Goal: Task Accomplishment & Management: Manage account settings

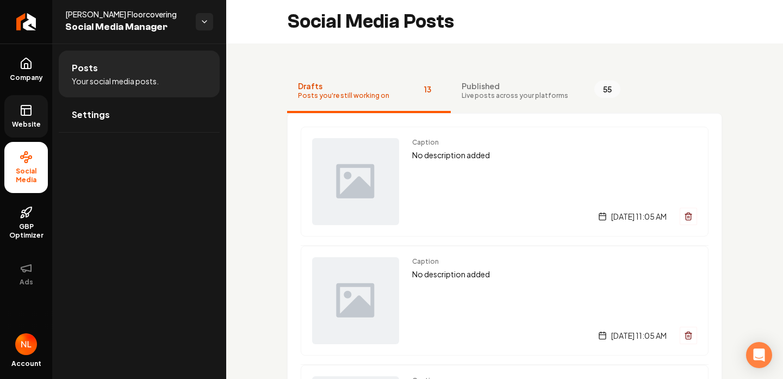
click at [32, 115] on icon at bounding box center [26, 110] width 13 height 13
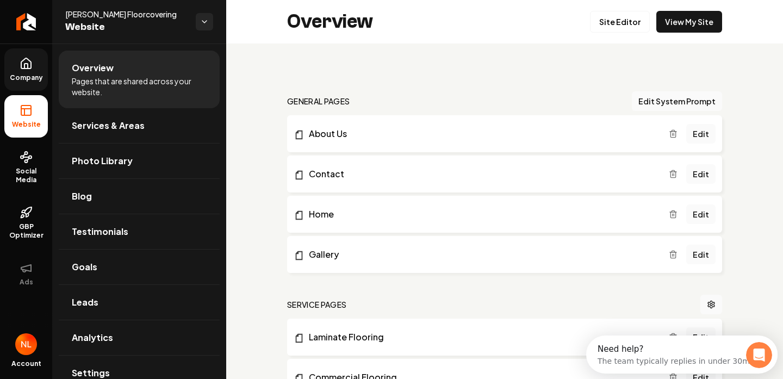
click at [21, 73] on link "Company" at bounding box center [25, 69] width 43 height 42
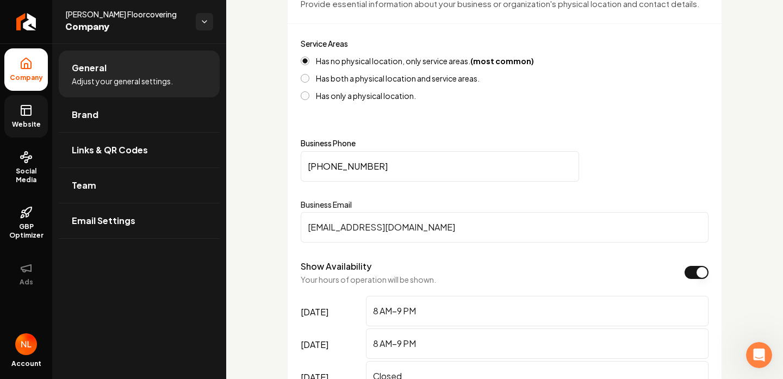
scroll to position [435, 0]
click at [672, 49] on div "Service Areas Has no physical location, only service areas. (most common) Has b…" at bounding box center [505, 69] width 408 height 63
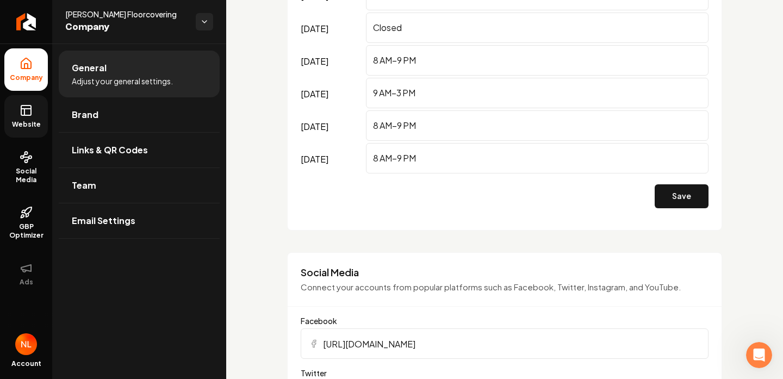
scroll to position [888, 0]
